Goal: Navigation & Orientation: Go to known website

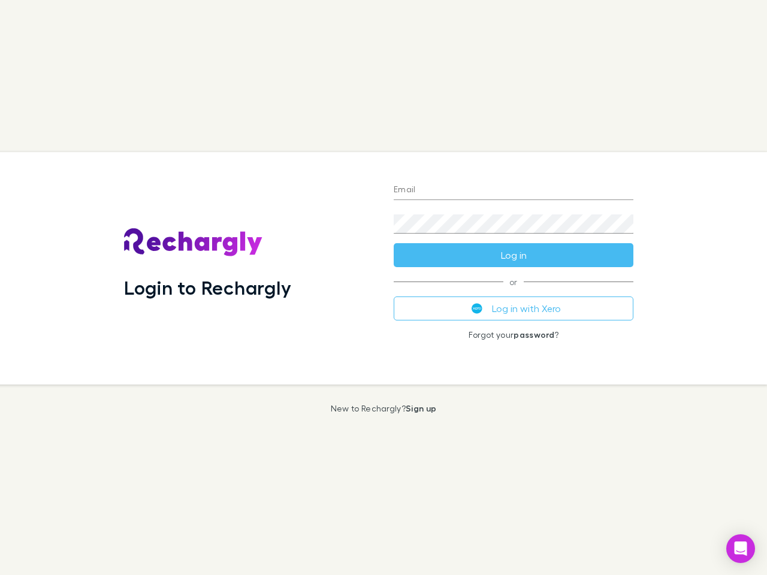
click at [384, 288] on div "Login to Rechargly" at bounding box center [249, 268] width 270 height 233
click at [514, 191] on input "Email" at bounding box center [514, 190] width 240 height 19
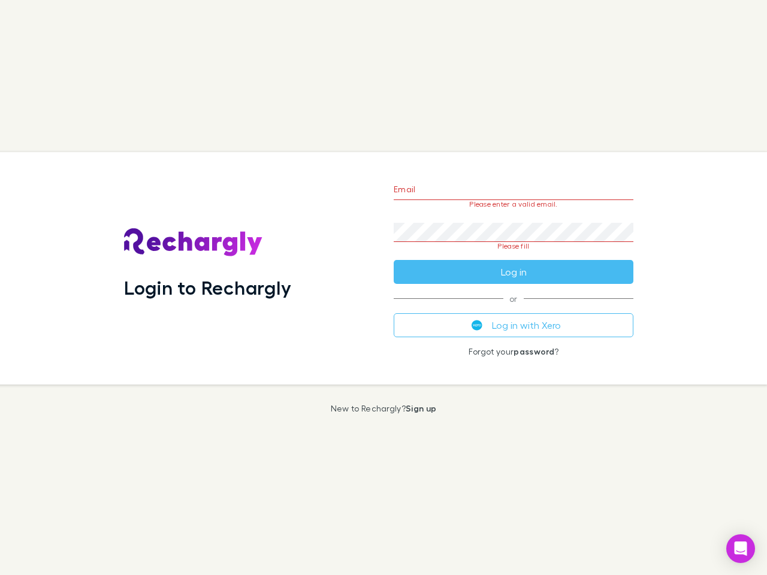
click at [514, 255] on form "Email Please enter a valid email. Password Please fill Log in" at bounding box center [514, 227] width 240 height 113
click at [514, 309] on div "Email Please enter a valid email. Password Please fill Log in or Log in with Xe…" at bounding box center [513, 268] width 259 height 233
click at [741, 549] on icon "Open Intercom Messenger" at bounding box center [741, 549] width 13 height 14
